Goal: Transaction & Acquisition: Book appointment/travel/reservation

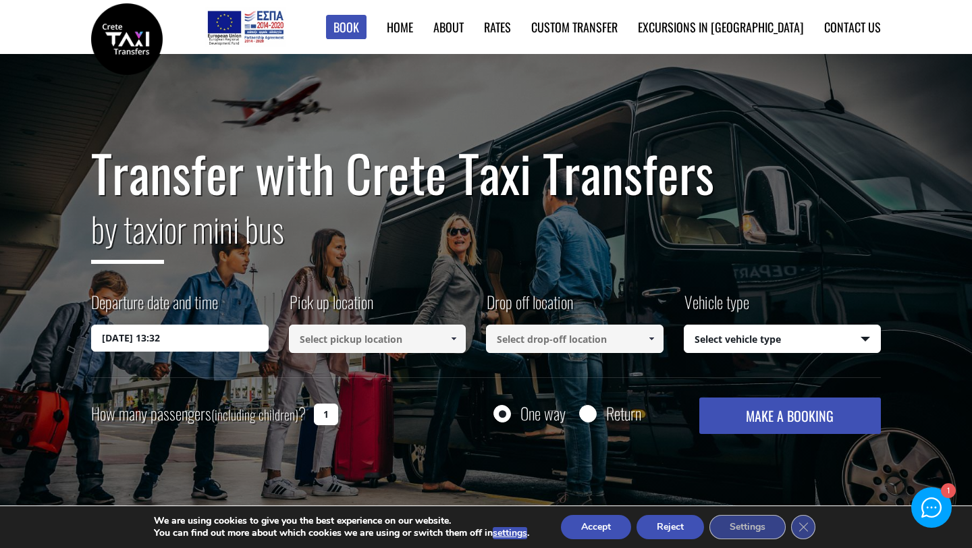
click at [184, 342] on input "02/09/2025 13:32" at bounding box center [180, 338] width 178 height 27
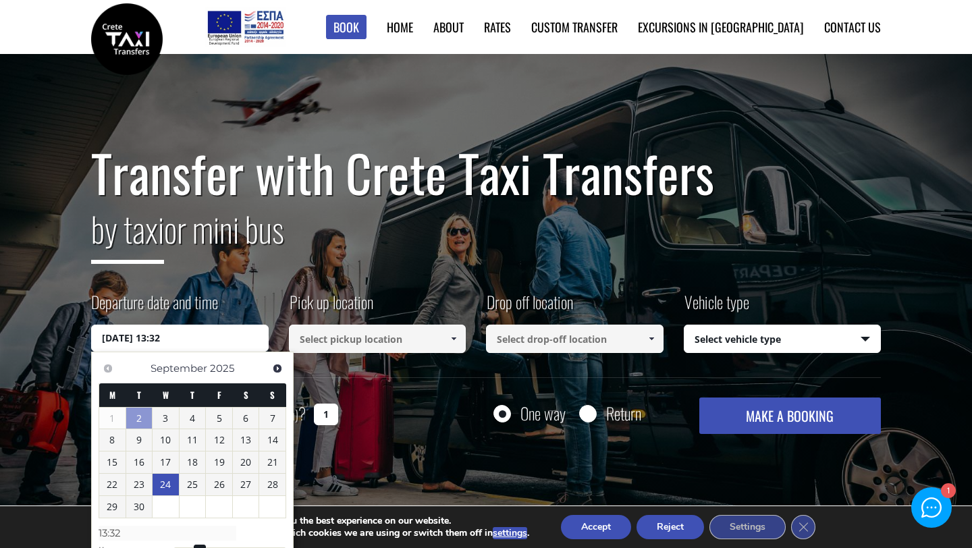
click at [171, 487] on link "24" at bounding box center [166, 485] width 26 height 22
type input "24/09/2025 00:00"
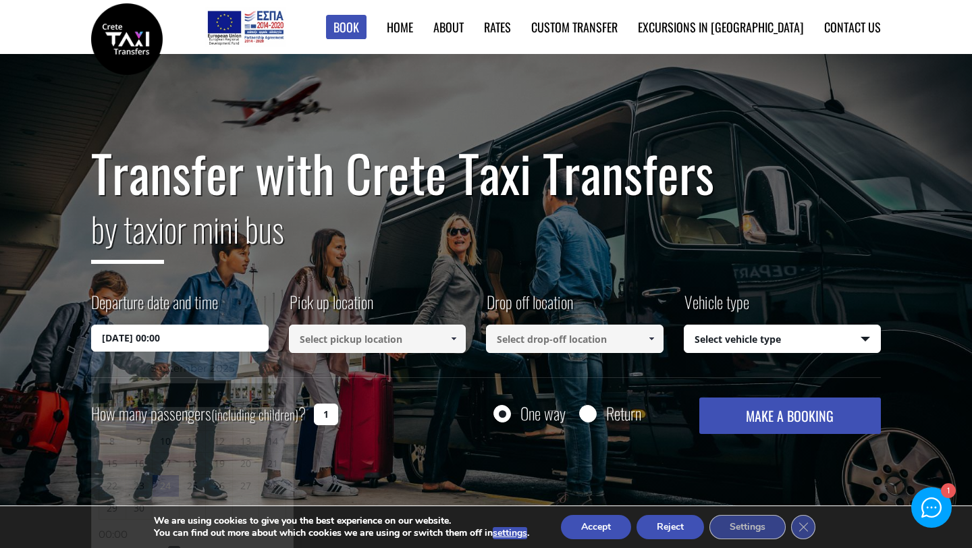
click at [348, 340] on input at bounding box center [378, 339] width 178 height 28
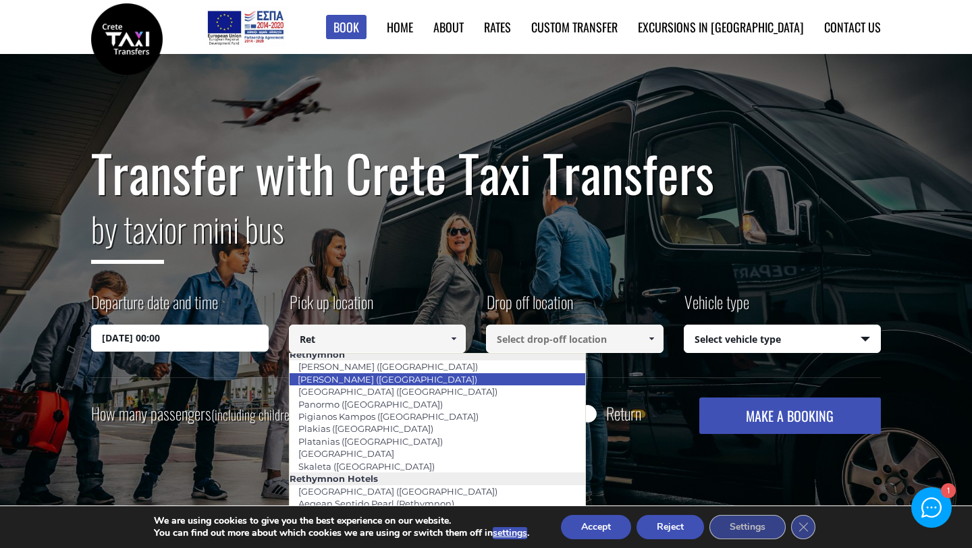
scroll to position [111, 0]
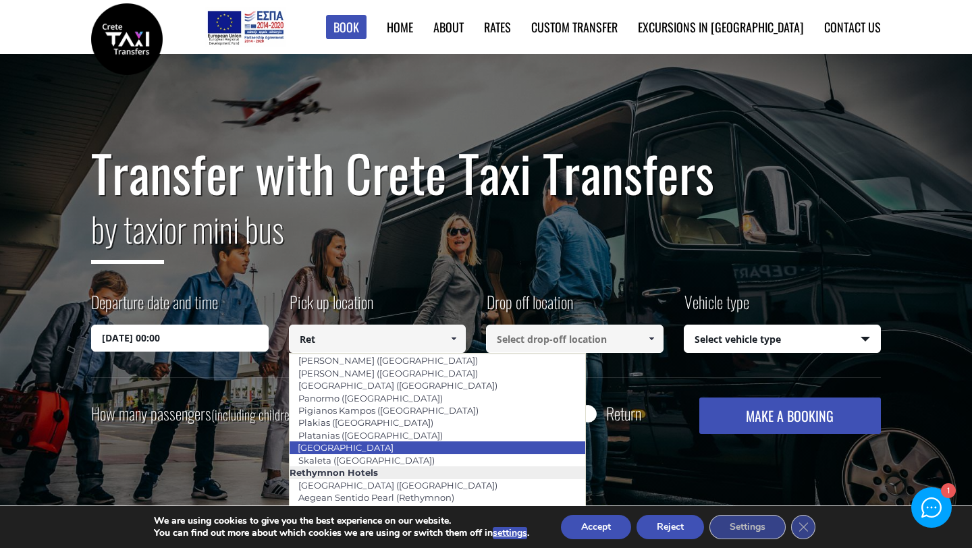
click at [415, 442] on li "[GEOGRAPHIC_DATA]" at bounding box center [438, 448] width 296 height 12
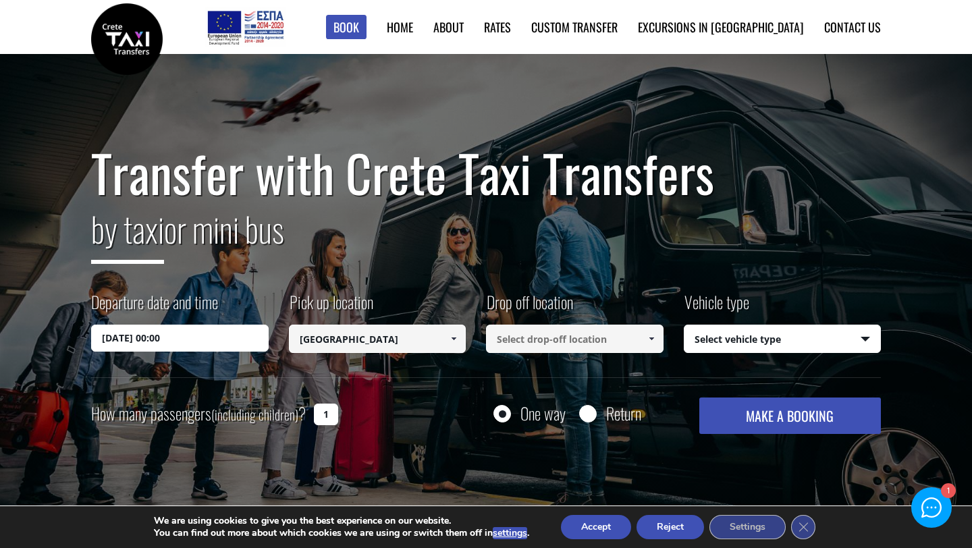
type input "[GEOGRAPHIC_DATA]"
click at [540, 340] on input at bounding box center [575, 339] width 178 height 28
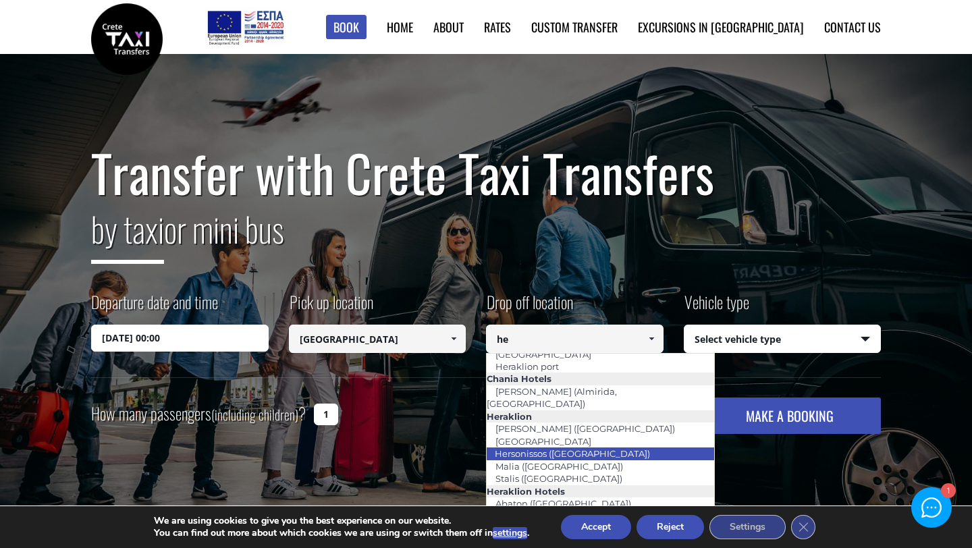
scroll to position [0, 0]
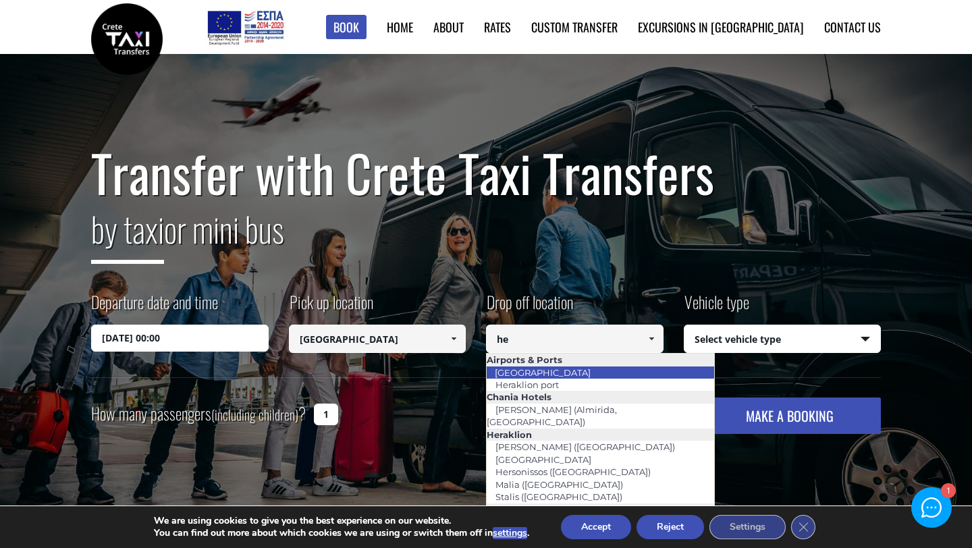
click at [578, 372] on li "[GEOGRAPHIC_DATA]" at bounding box center [601, 373] width 228 height 12
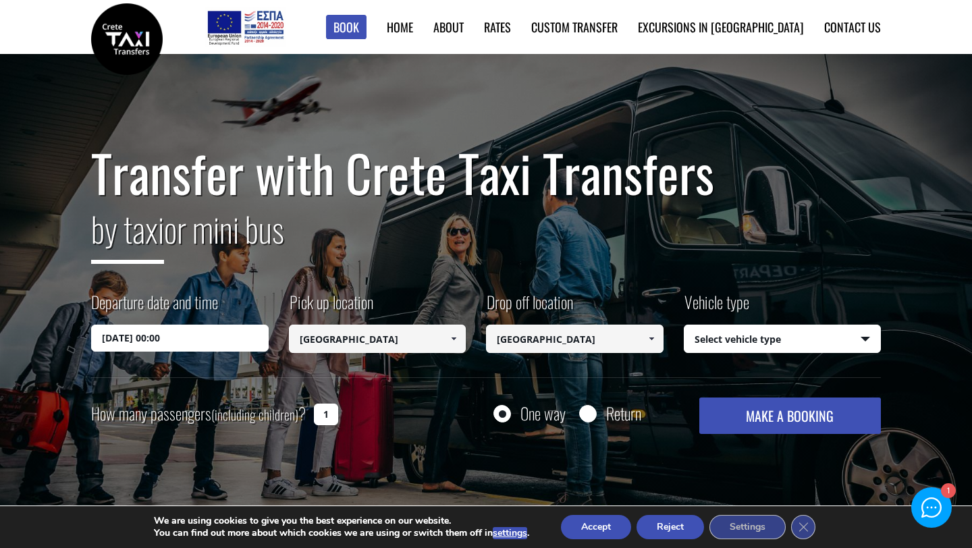
type input "[GEOGRAPHIC_DATA]"
click at [761, 345] on select "Select vehicle type Taxi (4 passengers) Mercedes E Class Mini Van (7 passengers…" at bounding box center [783, 339] width 196 height 28
select select "540"
click at [685, 325] on select "Select vehicle type Taxi (4 passengers) Mercedes E Class Mini Van (7 passengers…" at bounding box center [783, 339] width 196 height 28
click at [322, 419] on input "1" at bounding box center [326, 415] width 24 height 22
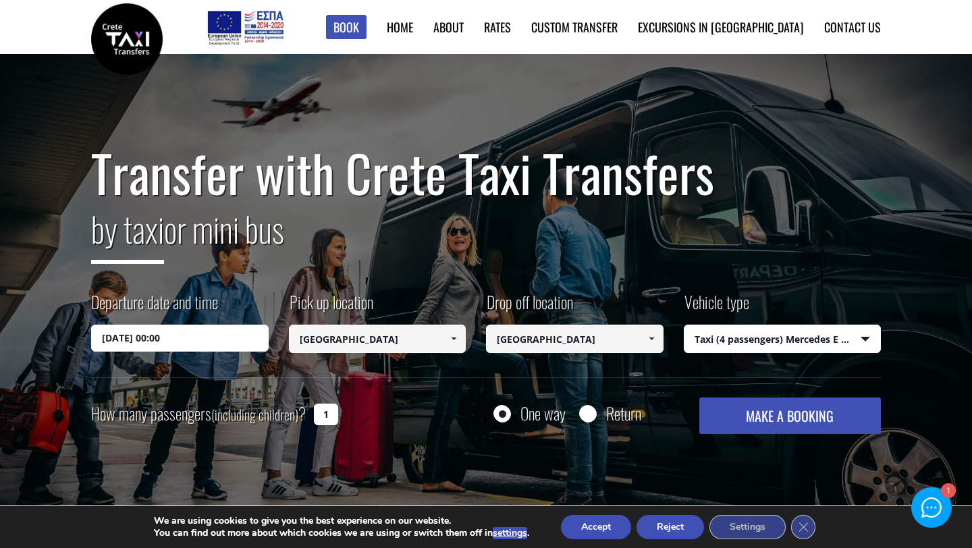
drag, startPoint x: 332, startPoint y: 414, endPoint x: 322, endPoint y: 414, distance: 10.1
click at [322, 414] on input "1" at bounding box center [326, 415] width 24 height 22
type input "2"
click at [776, 415] on button "MAKE A BOOKING" at bounding box center [790, 416] width 182 height 36
